Goal: Task Accomplishment & Management: Use online tool/utility

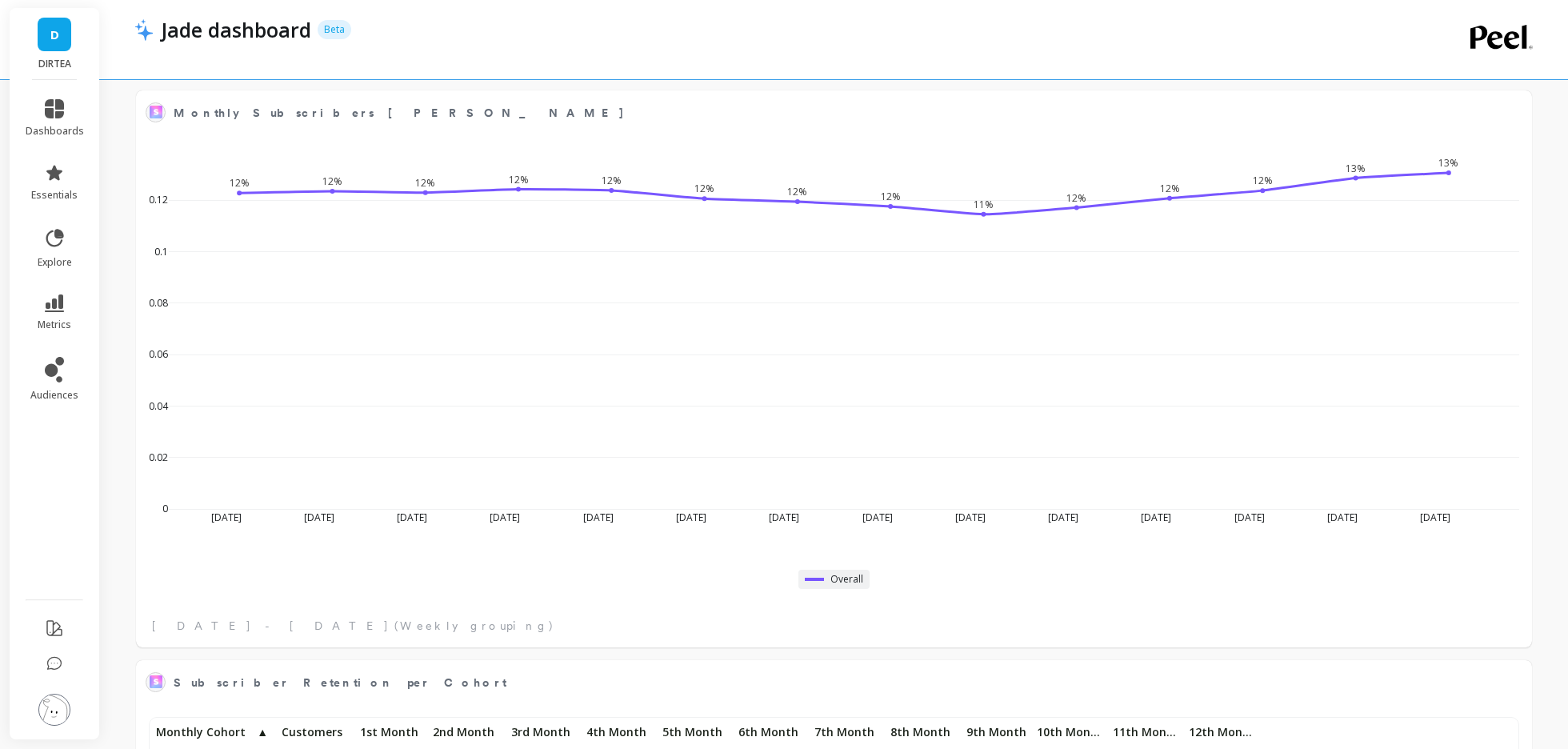
scroll to position [558, 0]
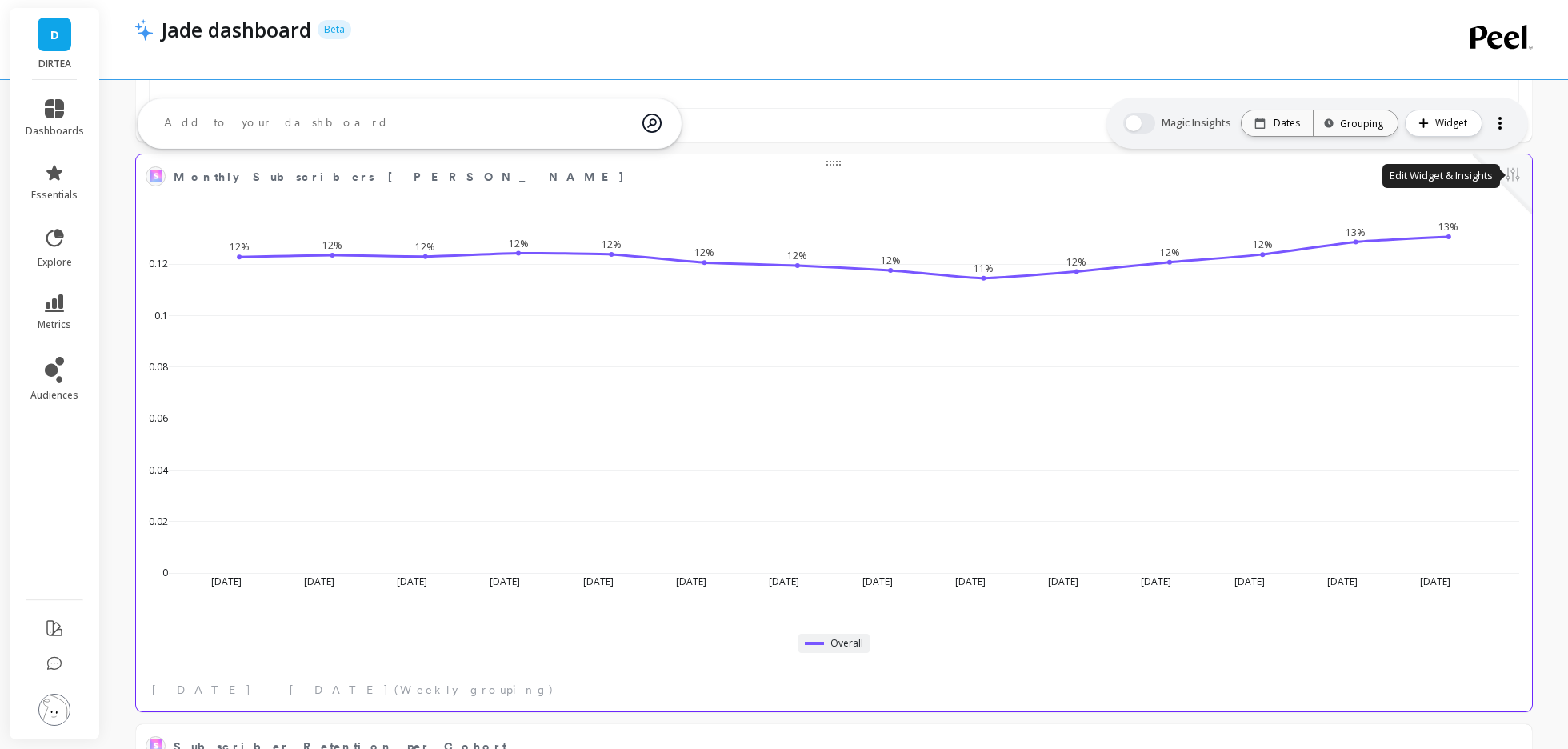
click at [1514, 176] on button at bounding box center [1512, 175] width 19 height 22
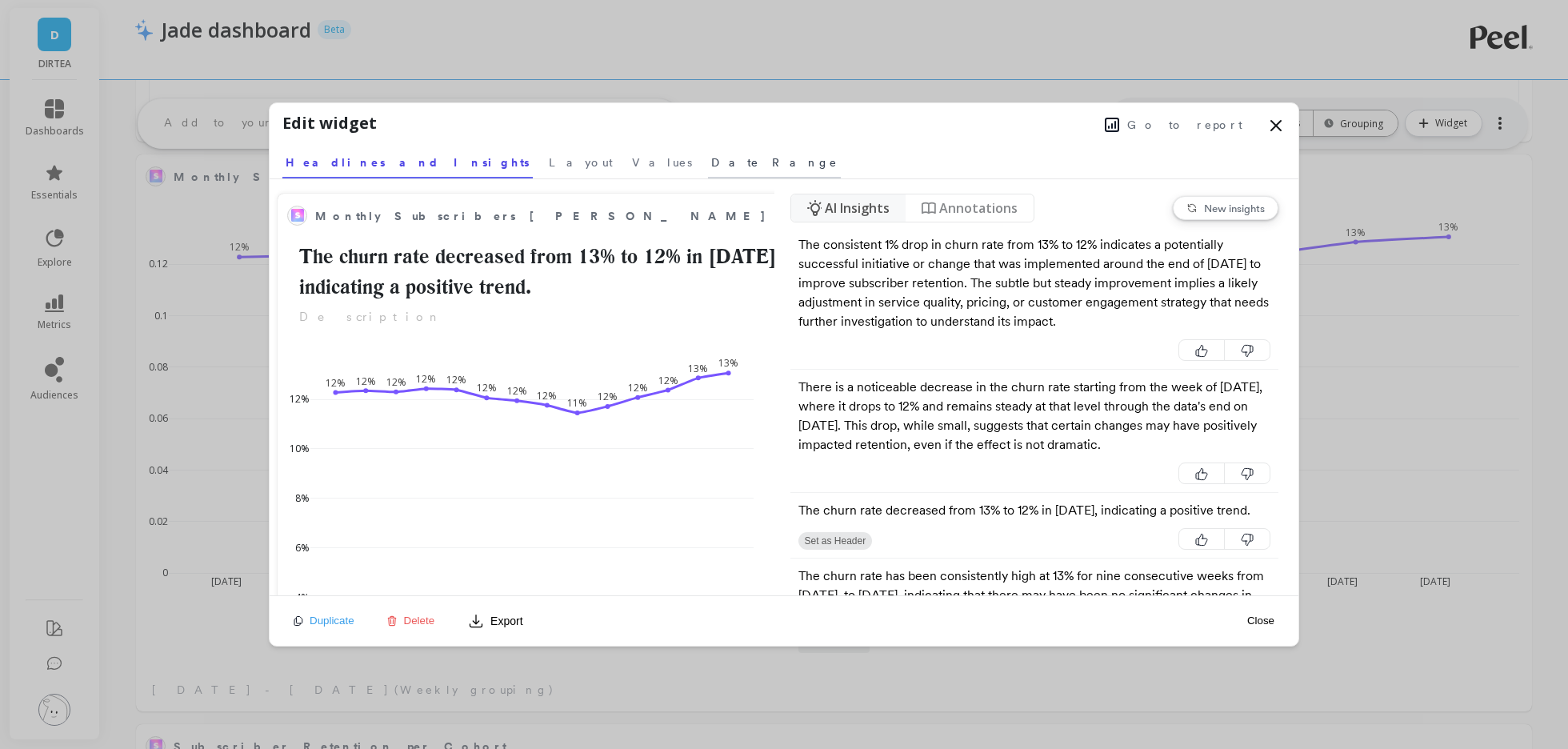
click at [711, 161] on span "Date Range" at bounding box center [775, 162] width 127 height 16
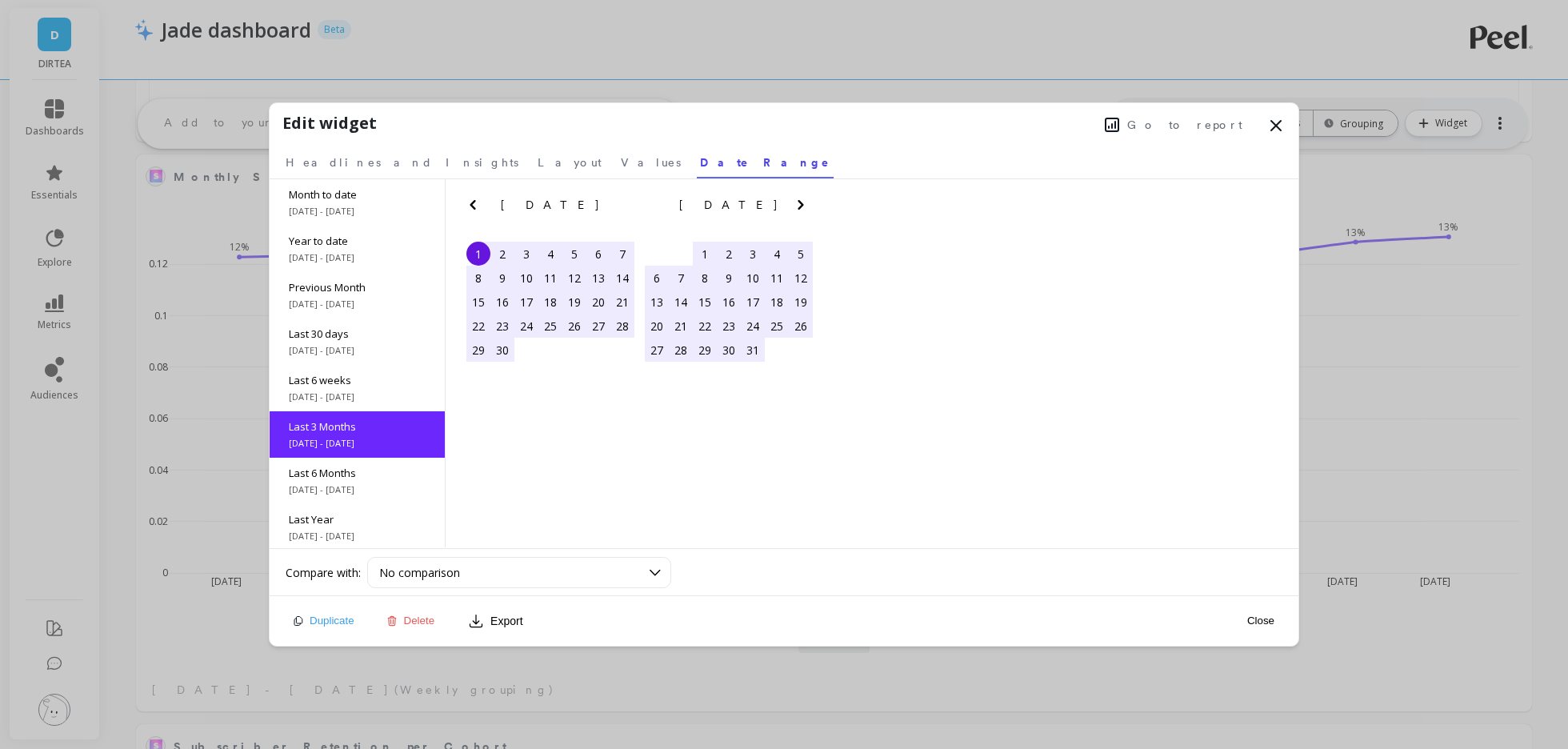
scroll to position [72, 0]
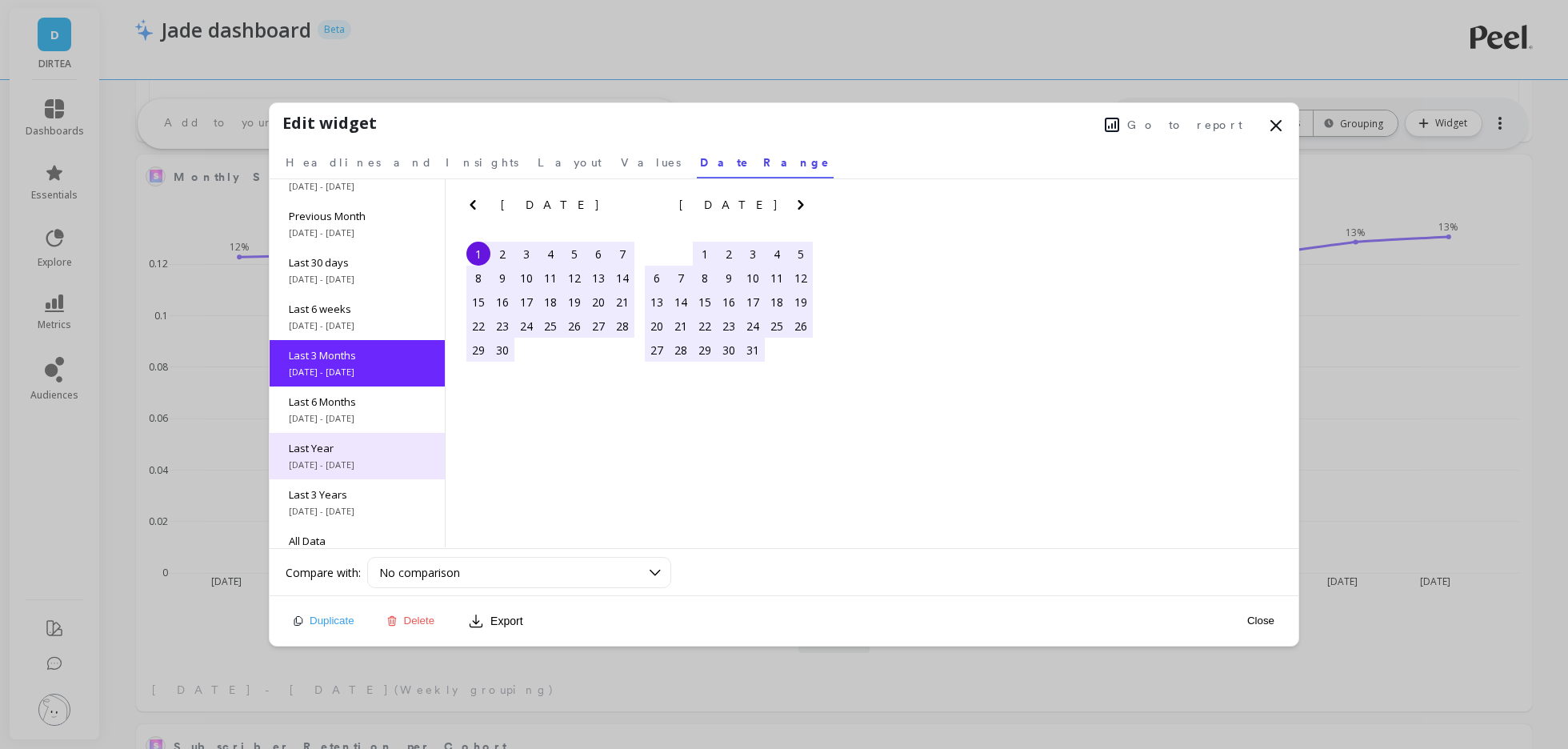
click at [366, 454] on div "Last Year [DATE] - [DATE]" at bounding box center [357, 456] width 175 height 46
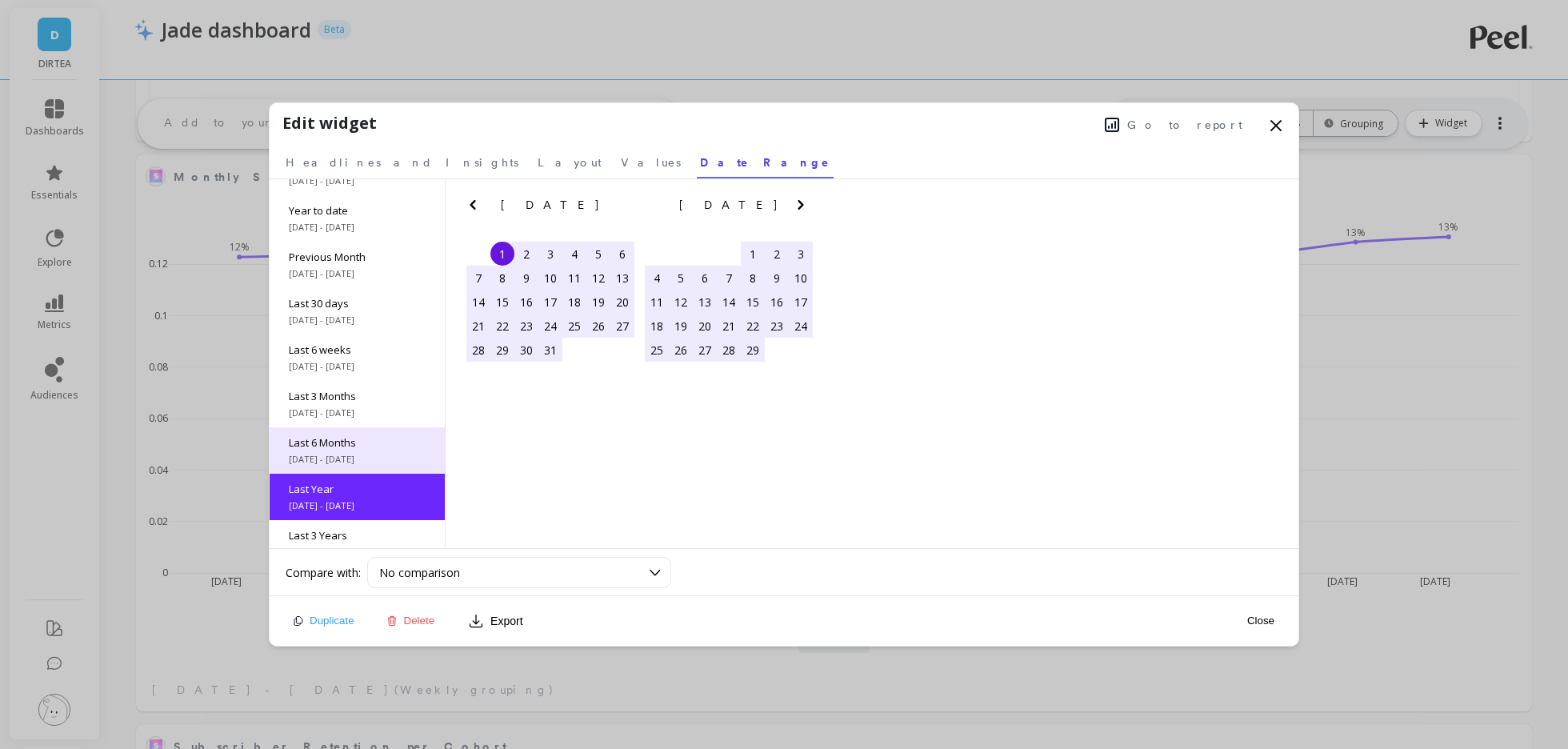
scroll to position [0, 0]
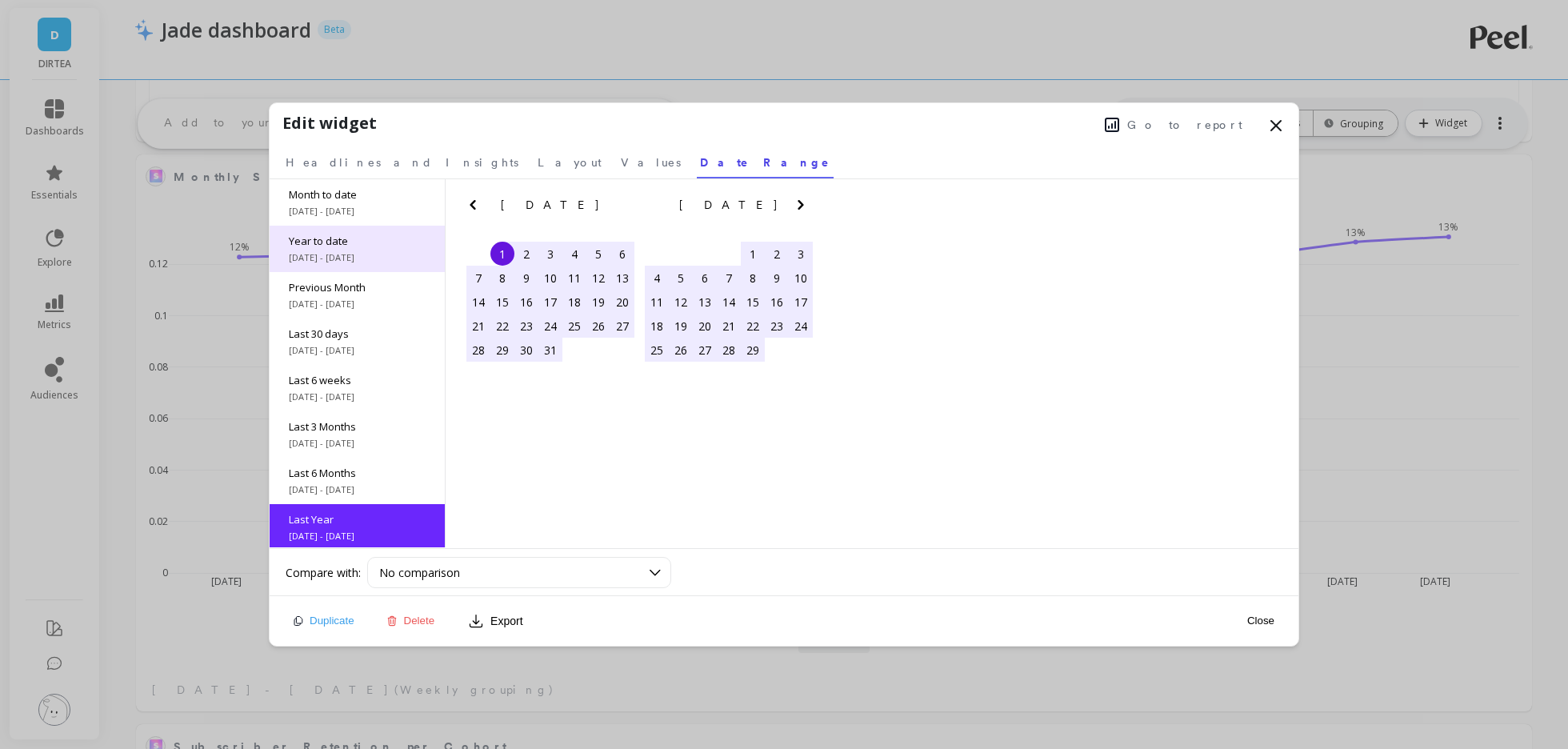
click at [379, 240] on span "Year to date" at bounding box center [357, 240] width 137 height 14
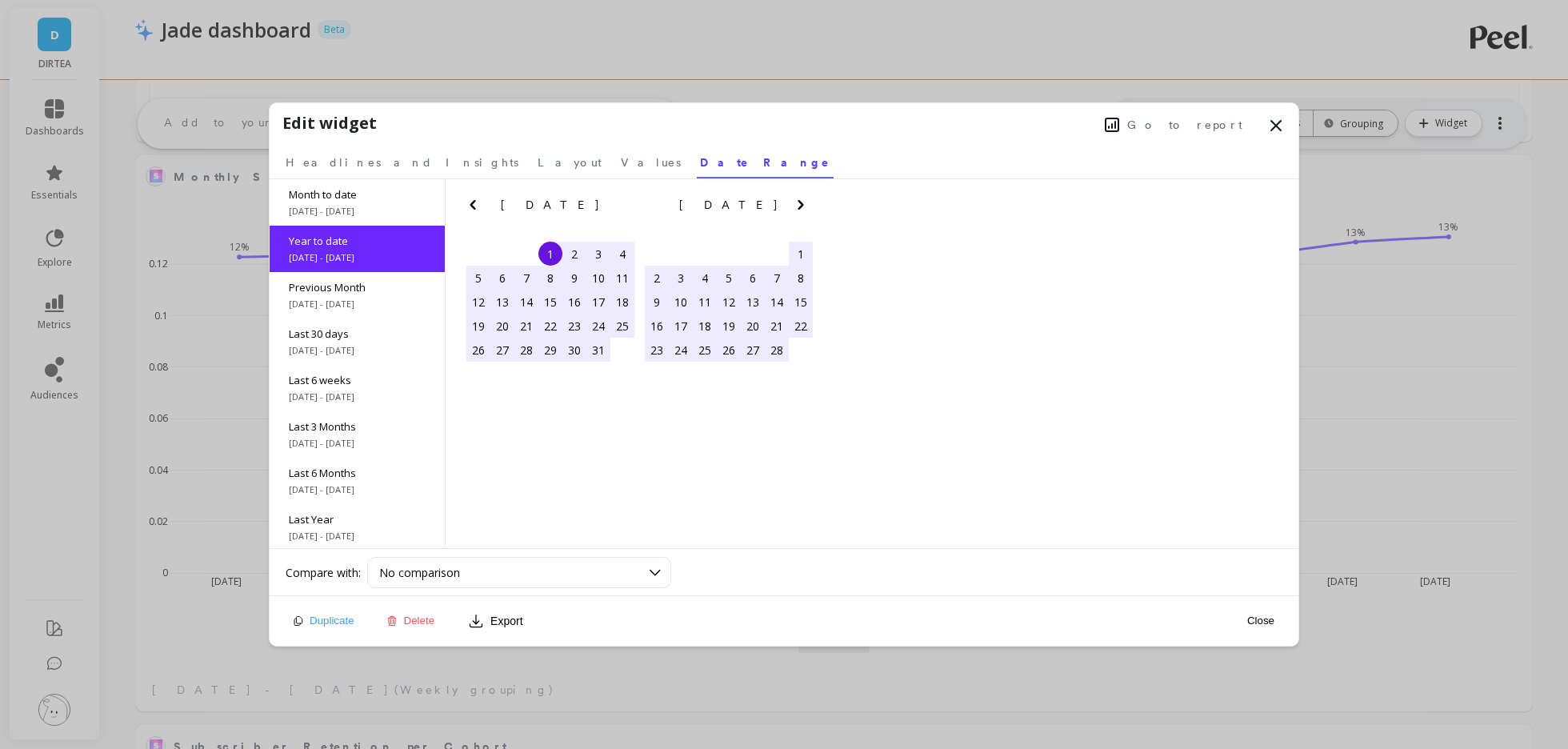
click at [1262, 626] on button "Close" at bounding box center [1261, 621] width 37 height 14
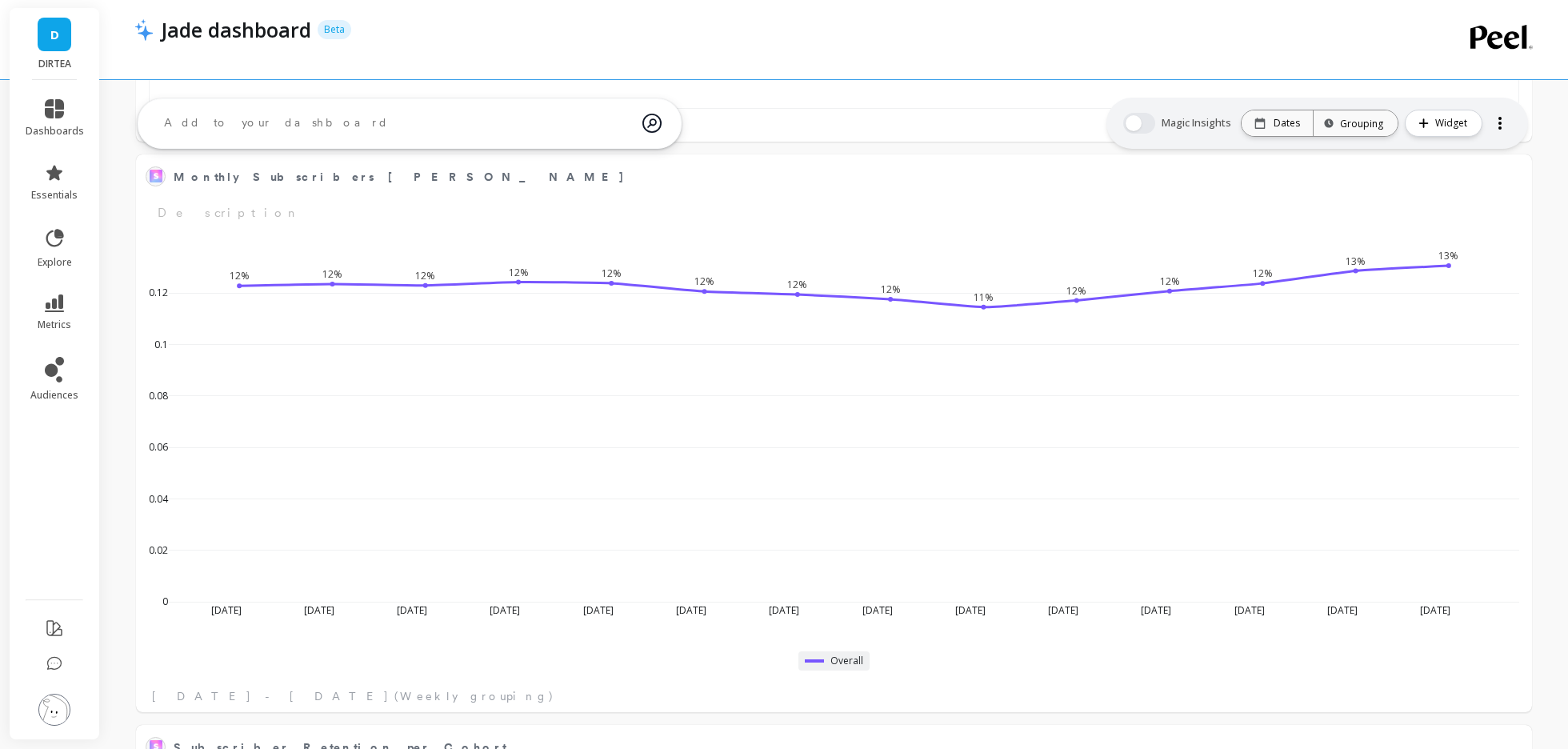
scroll to position [1, 1]
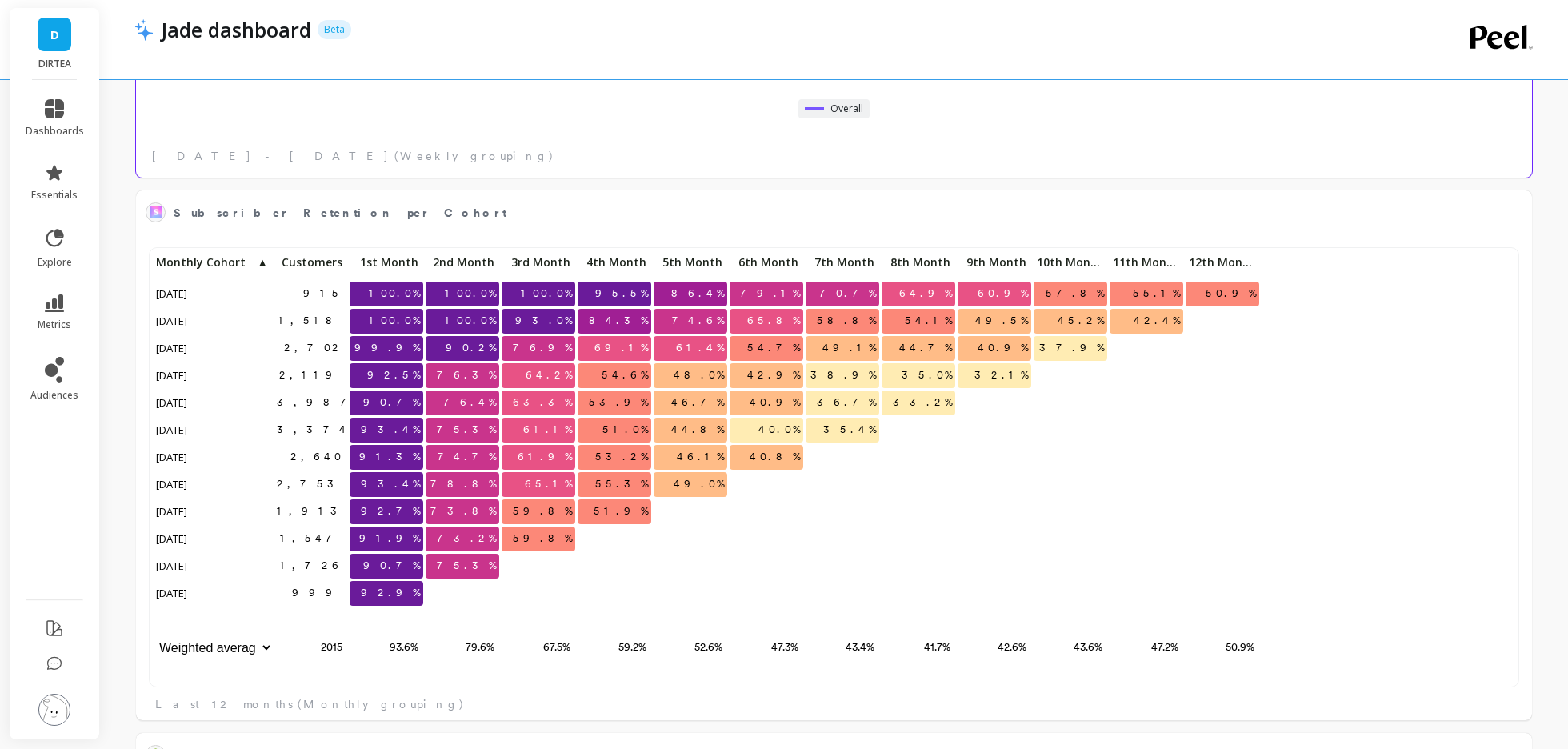
click at [1293, 472] on div "915 100.0% 100.0% 100.0% 95.5% 86.4% 79.1% 70.7% 64.9% 60.9% 57.8% 55.1% 50.9% …" at bounding box center [835, 471] width 1363 height 440
